Goal: Task Accomplishment & Management: Manage account settings

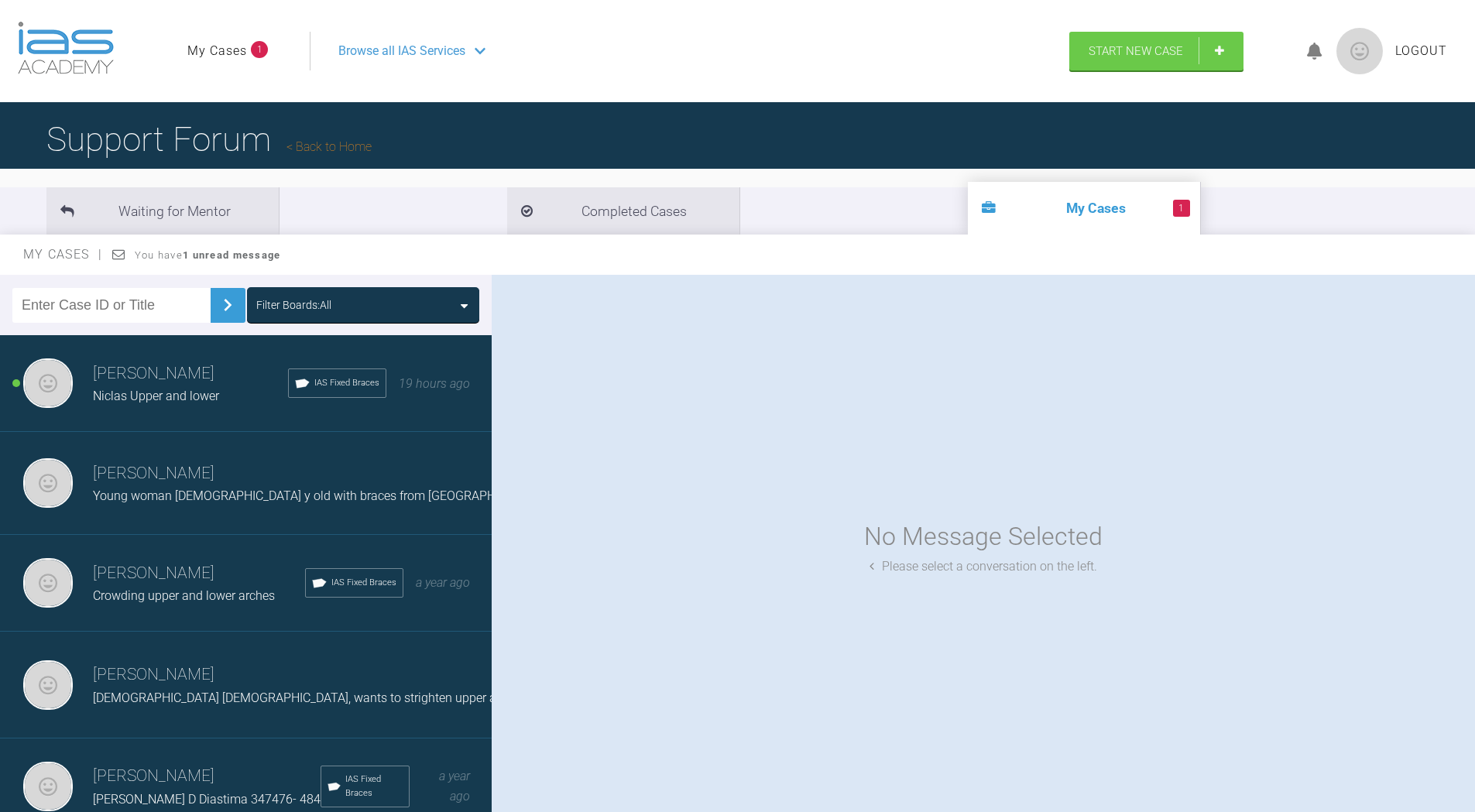
click at [202, 42] on link "My Cases" at bounding box center [217, 51] width 60 height 20
click at [197, 399] on span "Niclas Upper and lower" at bounding box center [155, 395] width 126 height 15
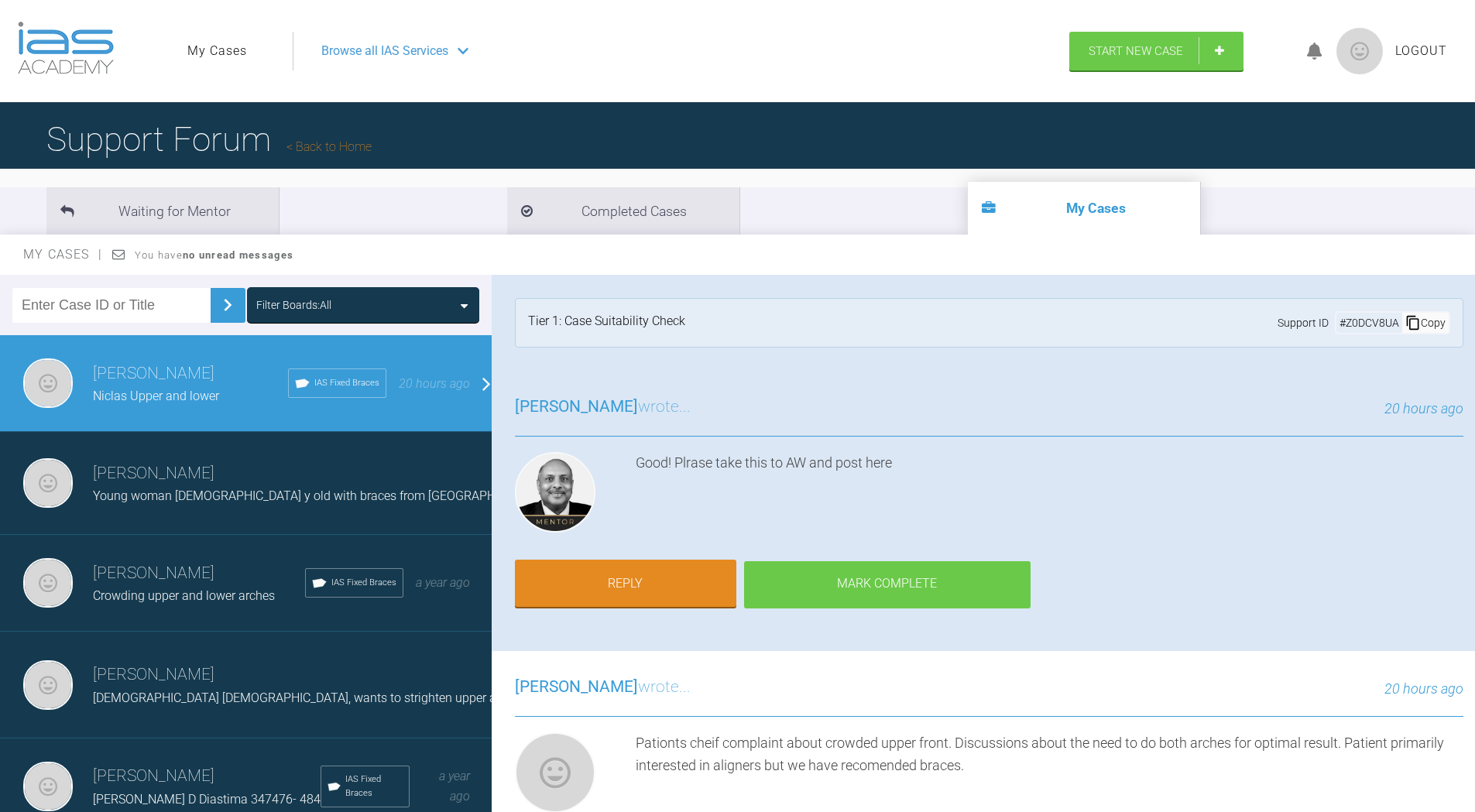
click at [809, 591] on div "Mark Complete" at bounding box center [887, 585] width 286 height 48
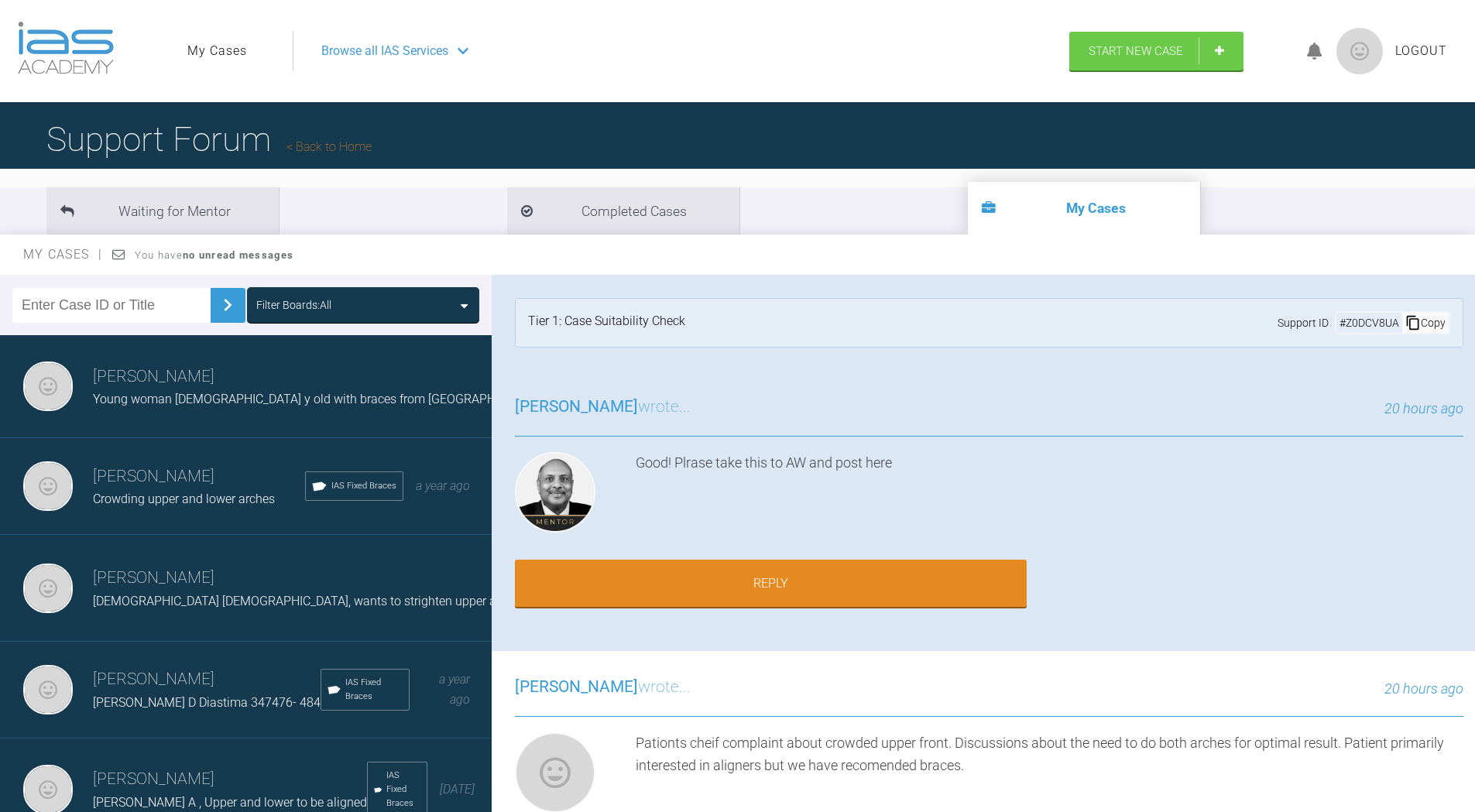
click at [338, 46] on span "Browse all IAS Services" at bounding box center [384, 51] width 127 height 20
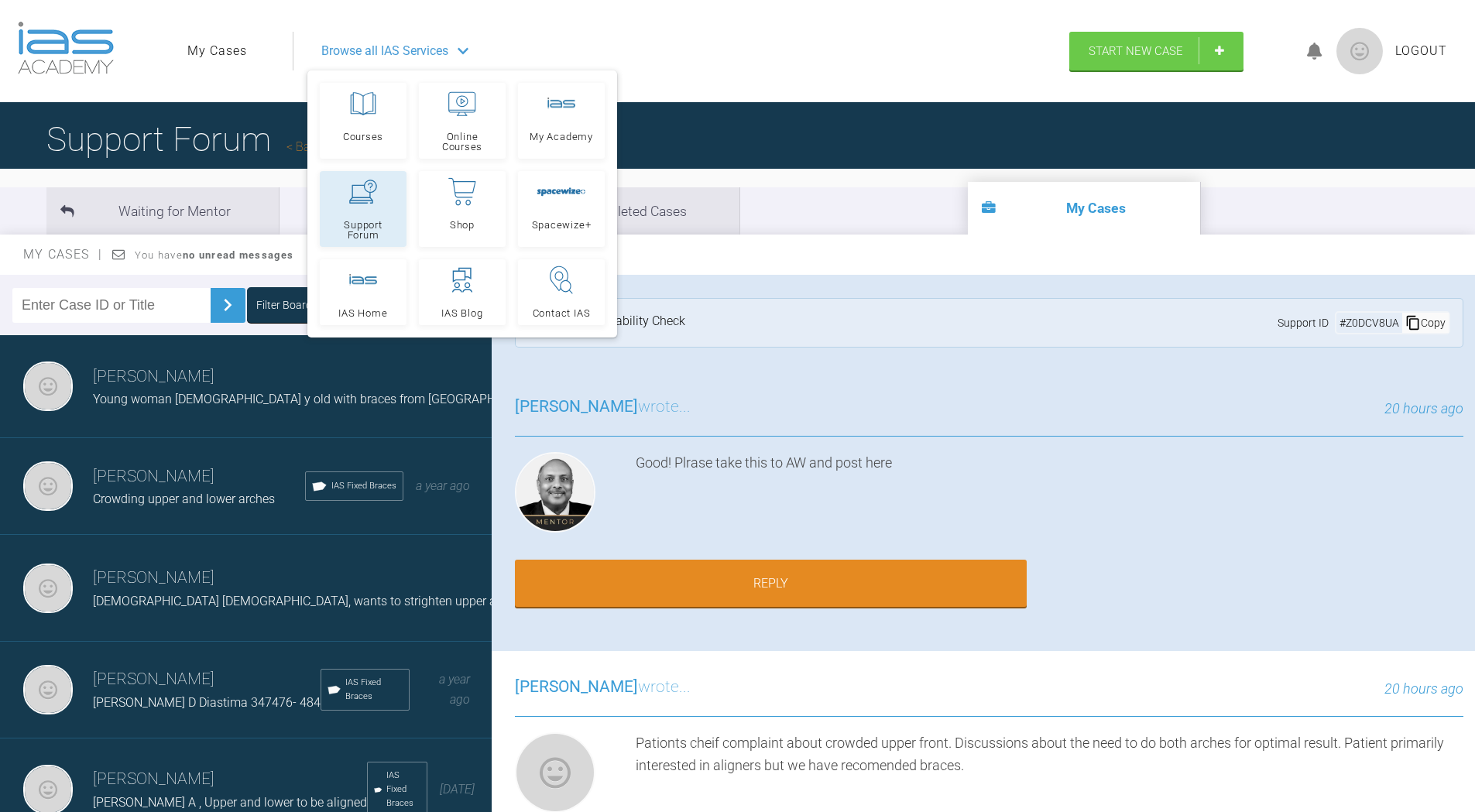
click at [353, 213] on link "Support Forum" at bounding box center [363, 208] width 87 height 76
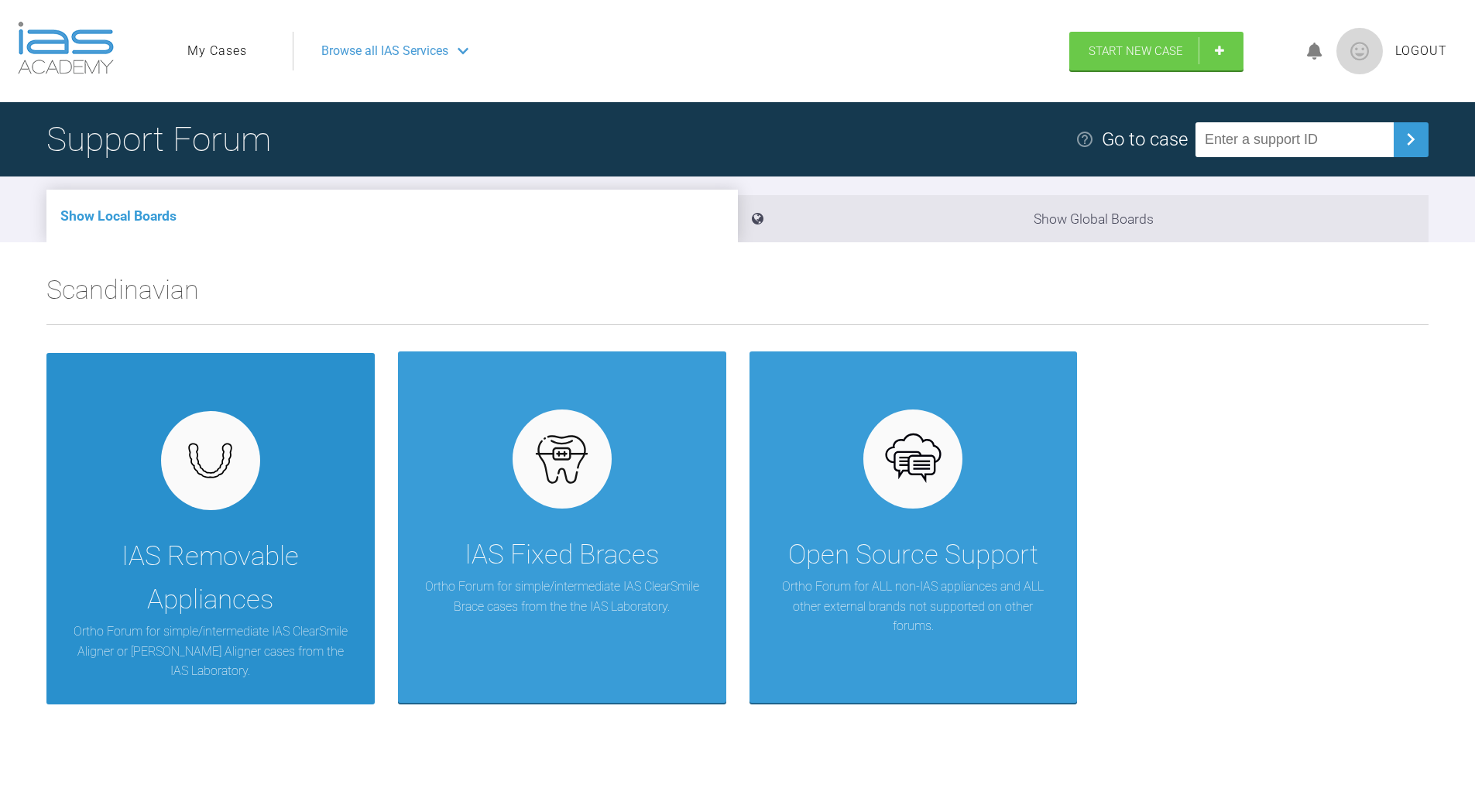
click at [310, 529] on div "IAS Removable Appliances Ortho Forum for simple/intermediate IAS ClearSmile Ali…" at bounding box center [210, 528] width 328 height 351
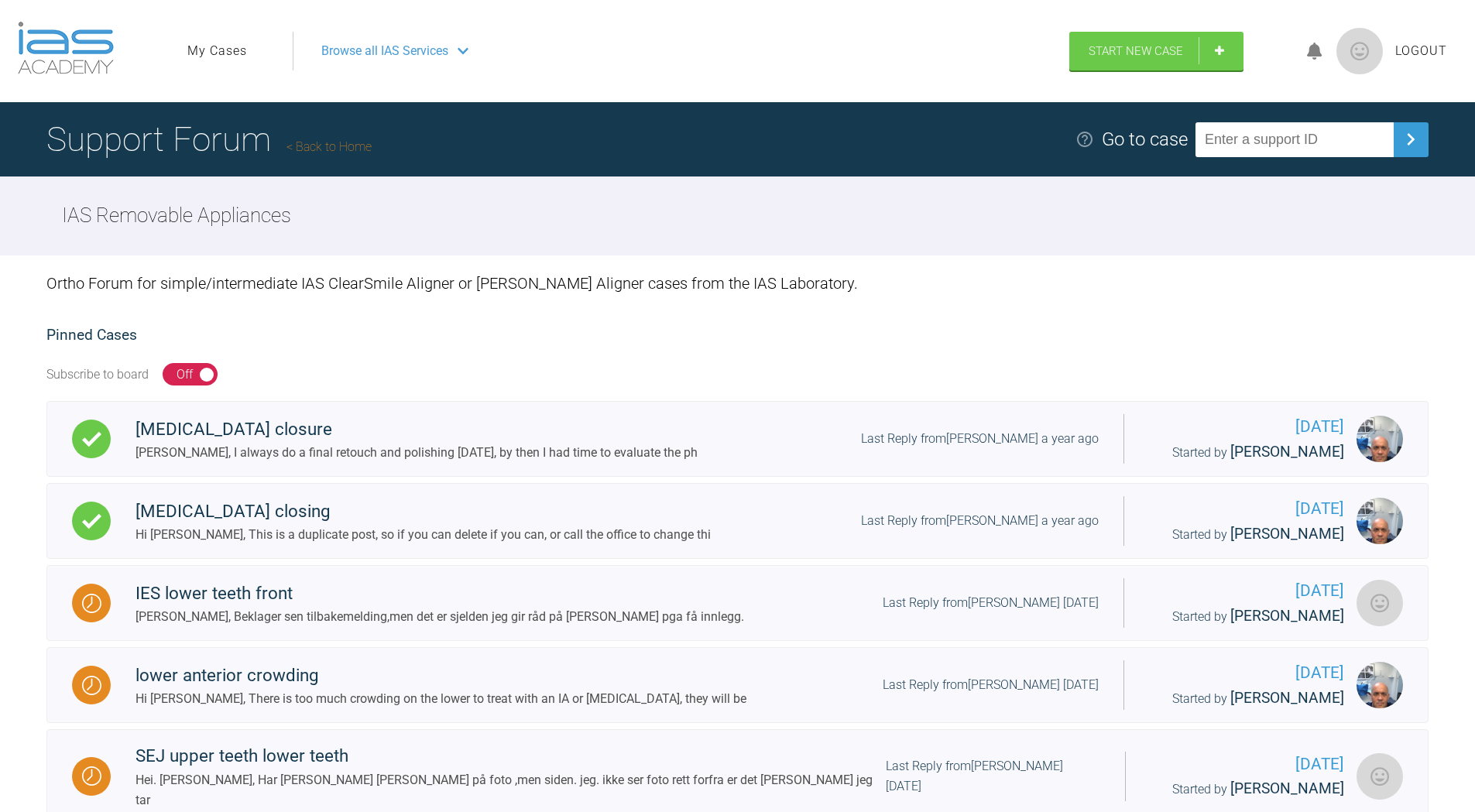
click at [365, 147] on link "Back to Home" at bounding box center [328, 146] width 86 height 15
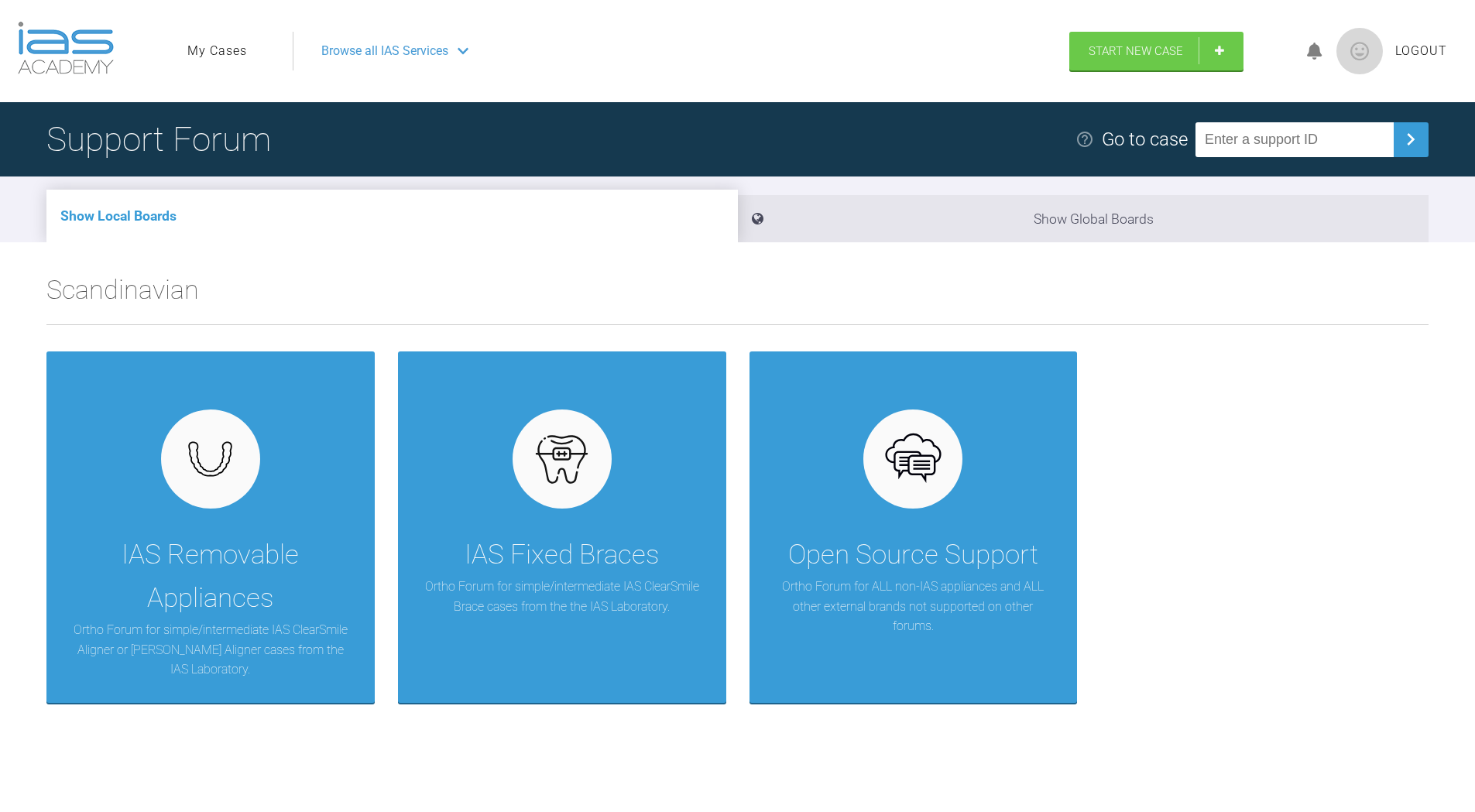
click at [416, 53] on span "Browse all IAS Services" at bounding box center [384, 51] width 127 height 20
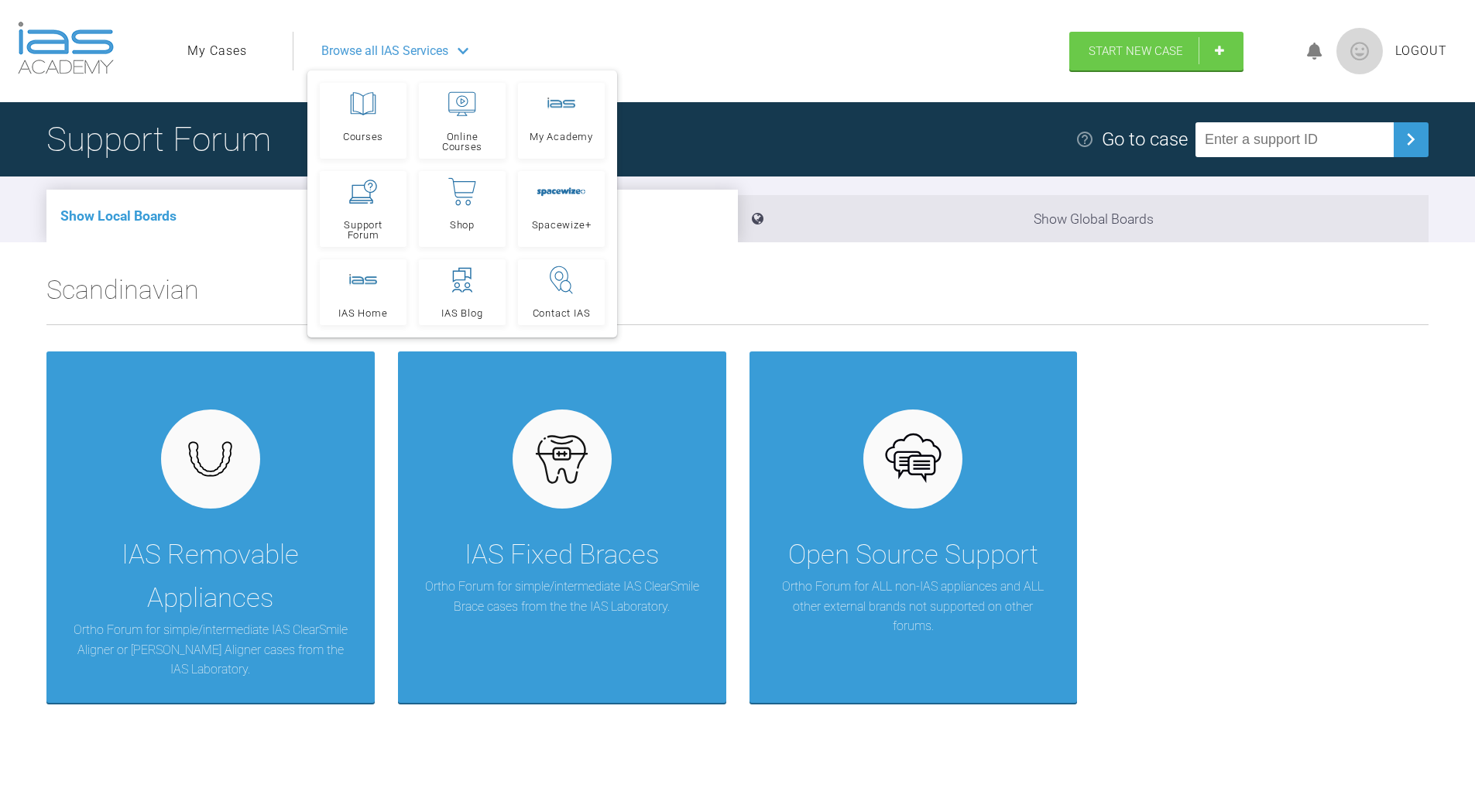
click at [416, 53] on span "Browse all IAS Services" at bounding box center [384, 51] width 127 height 20
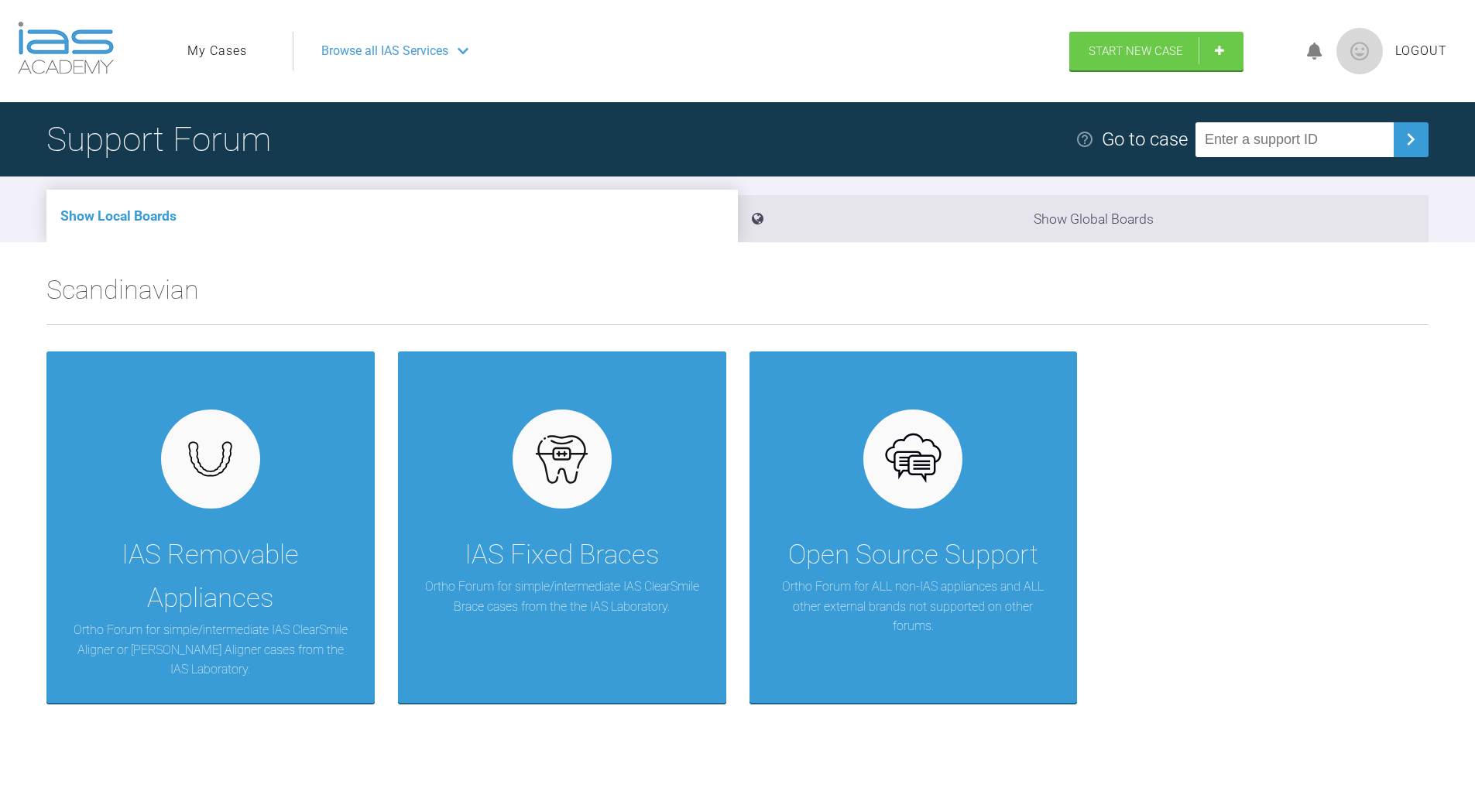
click at [227, 51] on link "My Cases" at bounding box center [217, 51] width 60 height 20
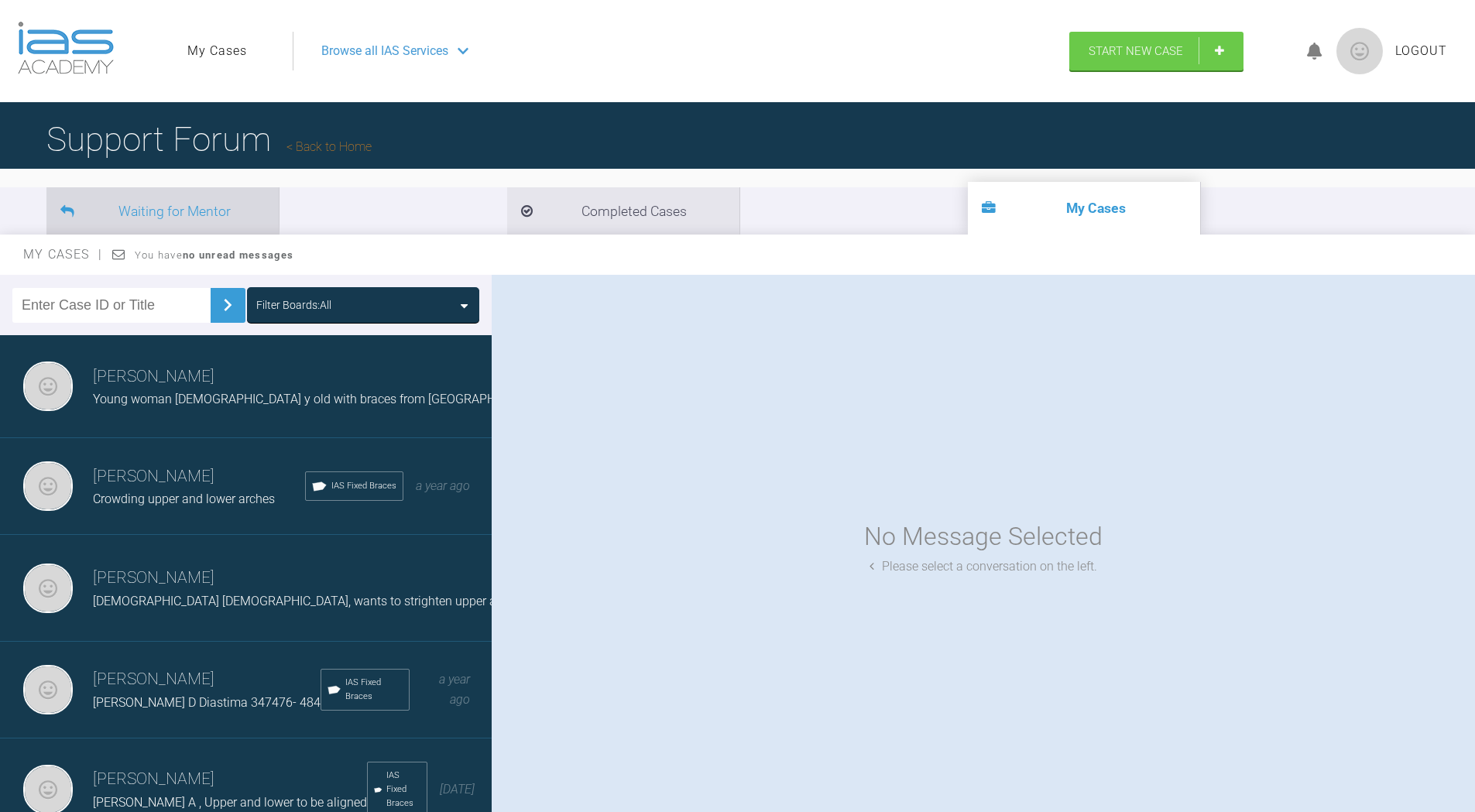
click at [208, 224] on li "Waiting for Mentor" at bounding box center [162, 211] width 232 height 47
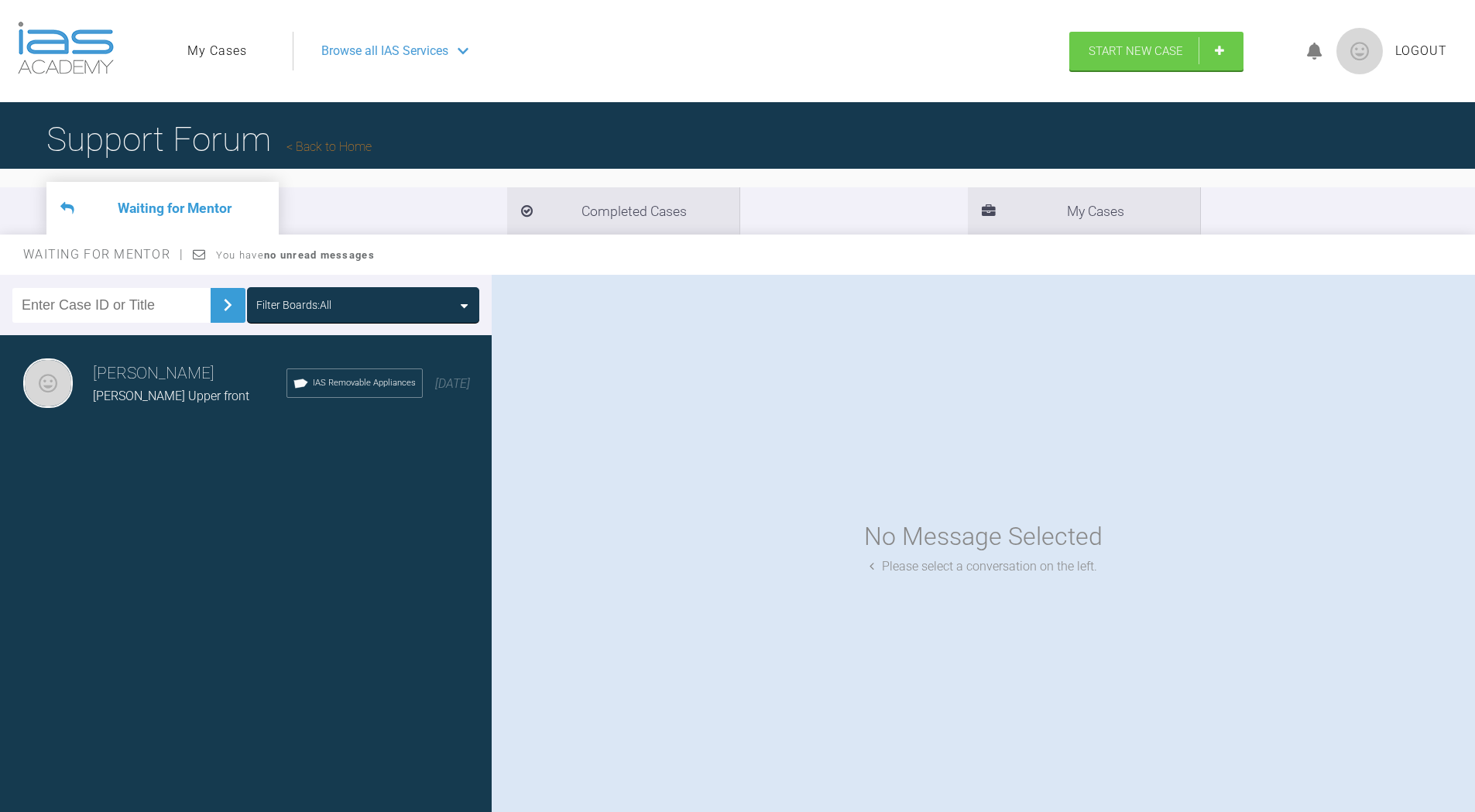
click at [190, 408] on div "Gustaf Blomgren Magnus J Upper front IAS Removable Appliances 6 days ago" at bounding box center [252, 383] width 503 height 96
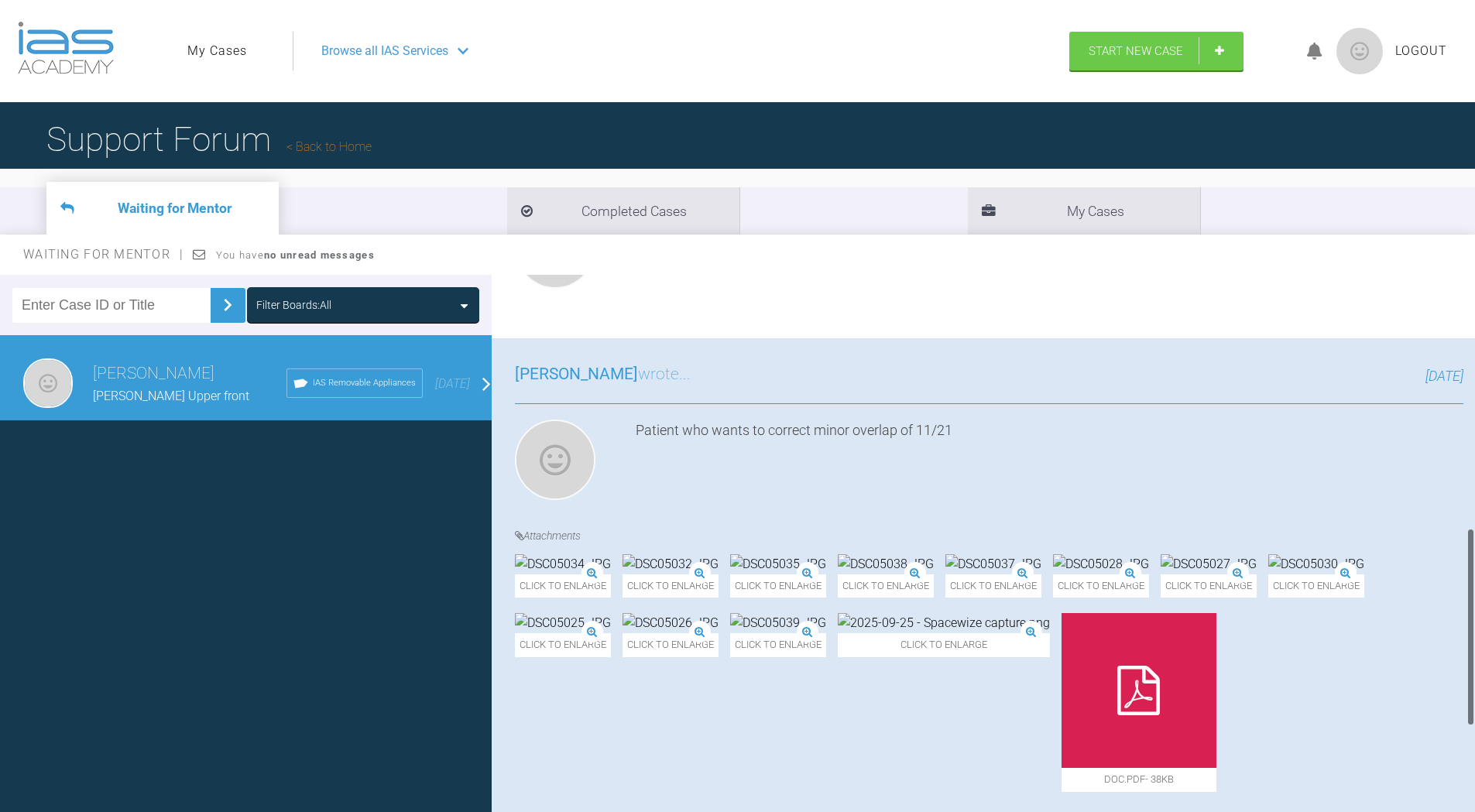
scroll to position [619, 0]
